Goal: Check status: Check status

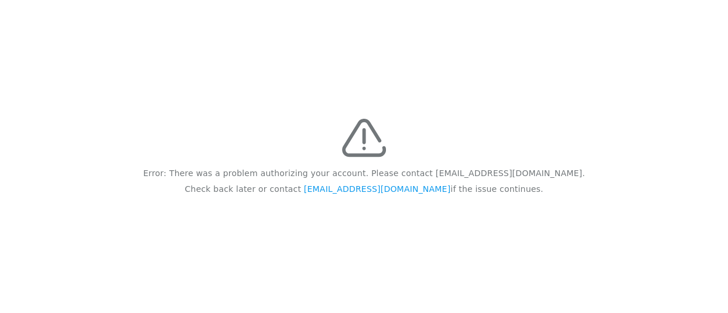
drag, startPoint x: 0, startPoint y: 0, endPoint x: 472, endPoint y: 53, distance: 475.3
click at [472, 53] on div "Error: There was a problem authorizing your account. Please contact feedback@re…" at bounding box center [364, 156] width 728 height 313
